Goal: Check status: Check status

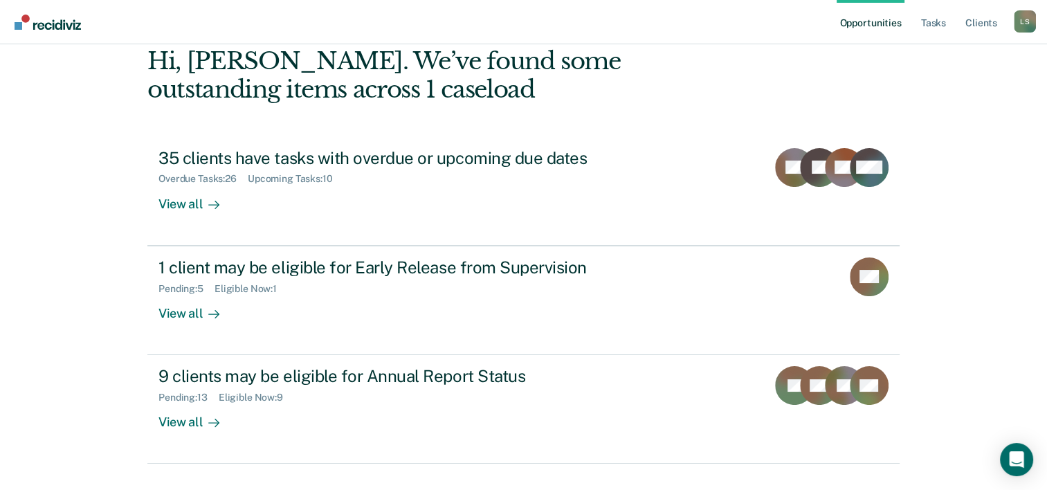
scroll to position [98, 0]
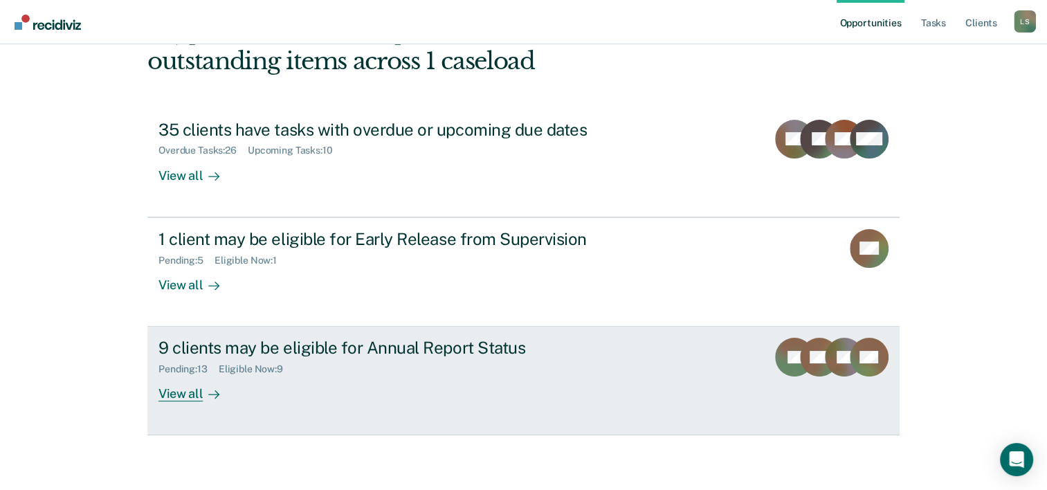
click at [488, 386] on div "9 clients may be eligible for Annual Report Status Pending : 13 Eligible Now : …" at bounding box center [417, 370] width 519 height 64
